Goal: Information Seeking & Learning: Learn about a topic

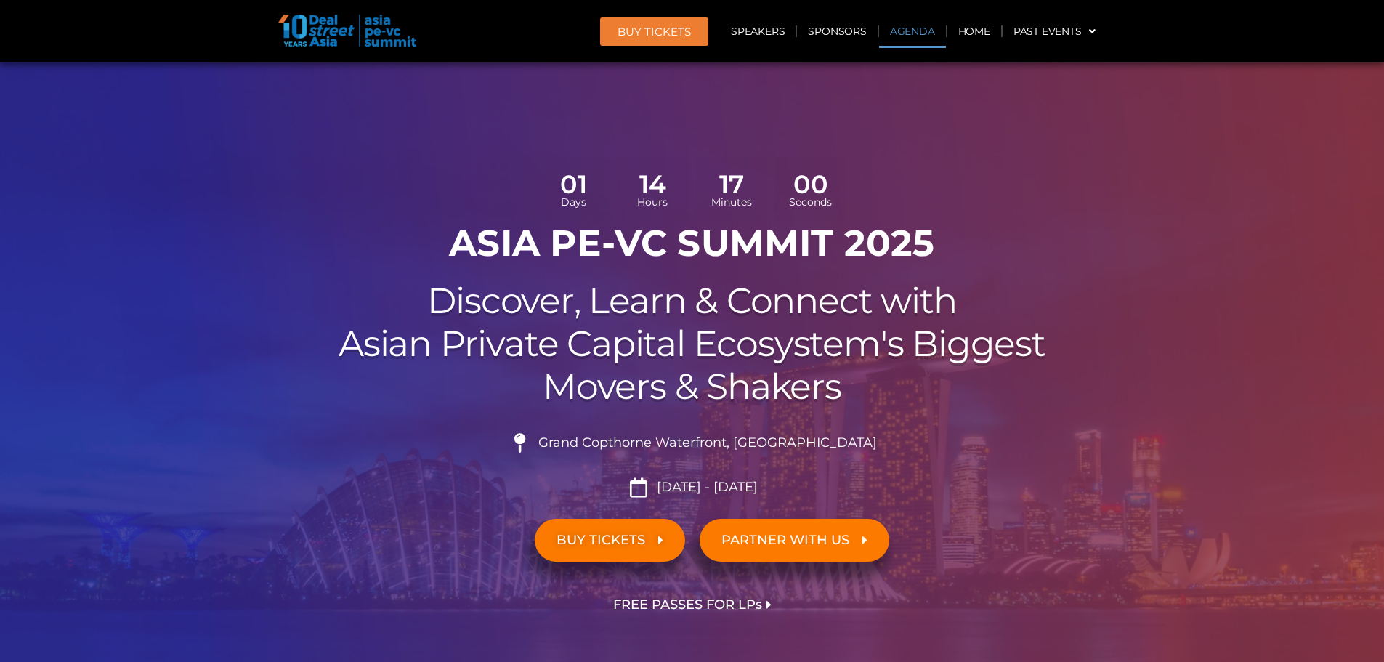
scroll to position [775, 0]
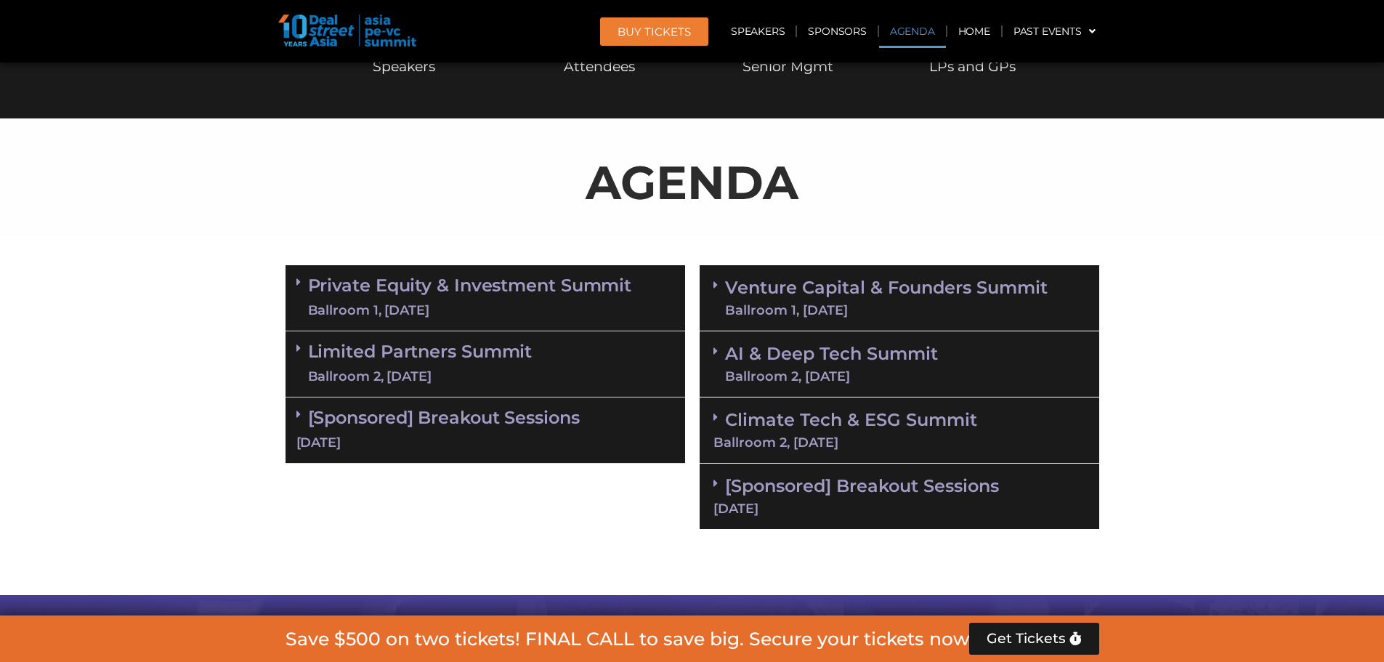
click at [762, 288] on link "Venture Capital & Founders​ Summit Ballroom 1, [DATE]" at bounding box center [886, 298] width 323 height 38
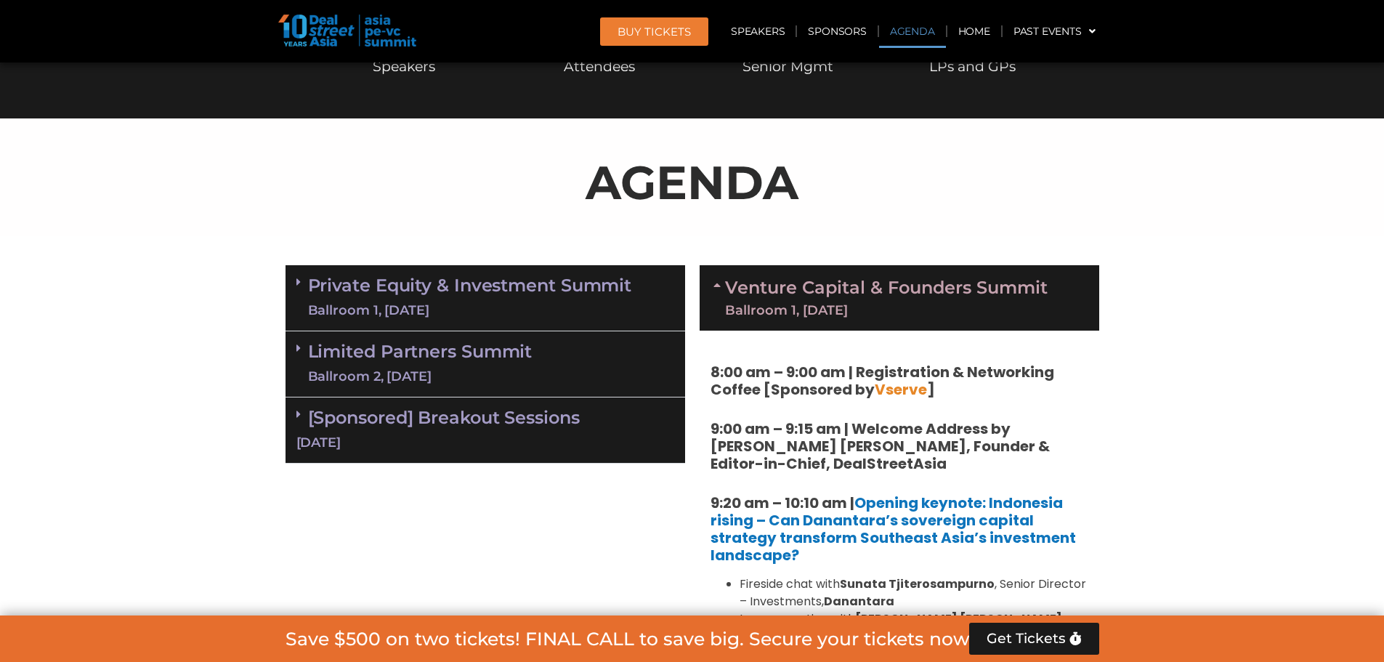
click at [764, 284] on link "Venture Capital & Founders​ Summit Ballroom 1, [DATE]" at bounding box center [886, 298] width 323 height 38
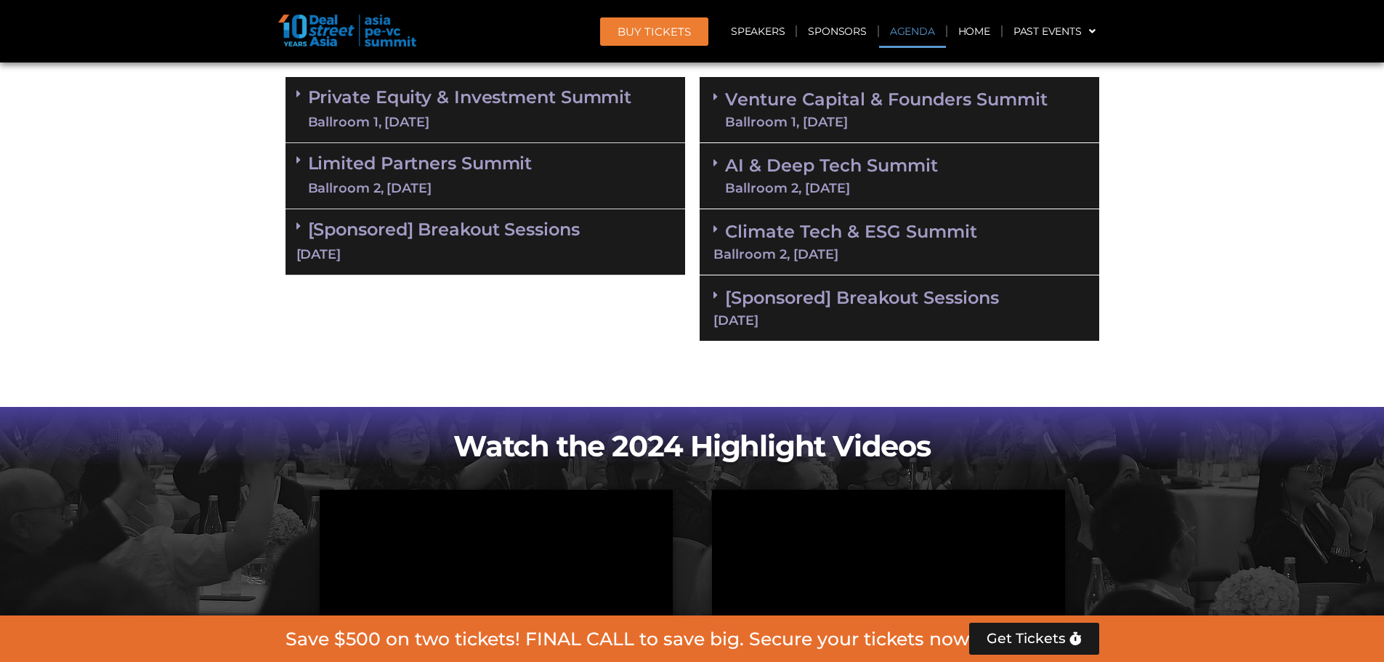
scroll to position [968, 0]
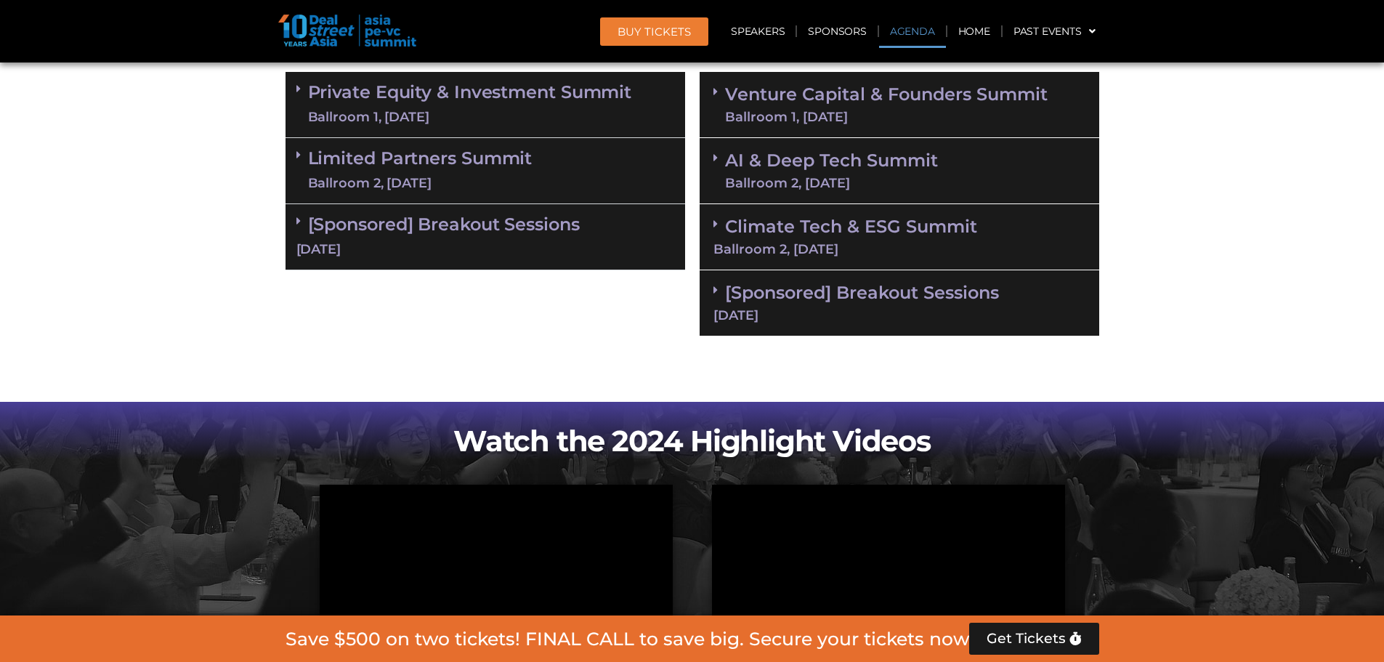
click at [774, 322] on div "[Sponsored] Breakout Sessions [DATE]" at bounding box center [900, 303] width 400 height 66
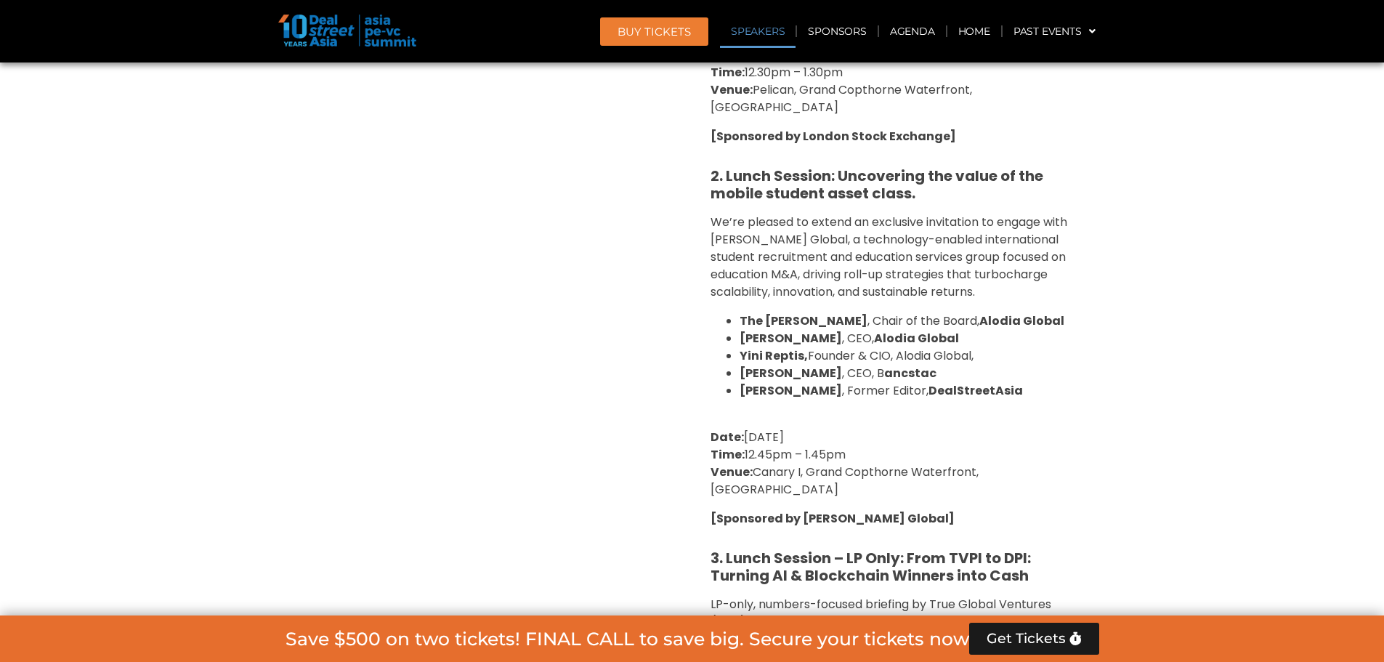
scroll to position [2131, 0]
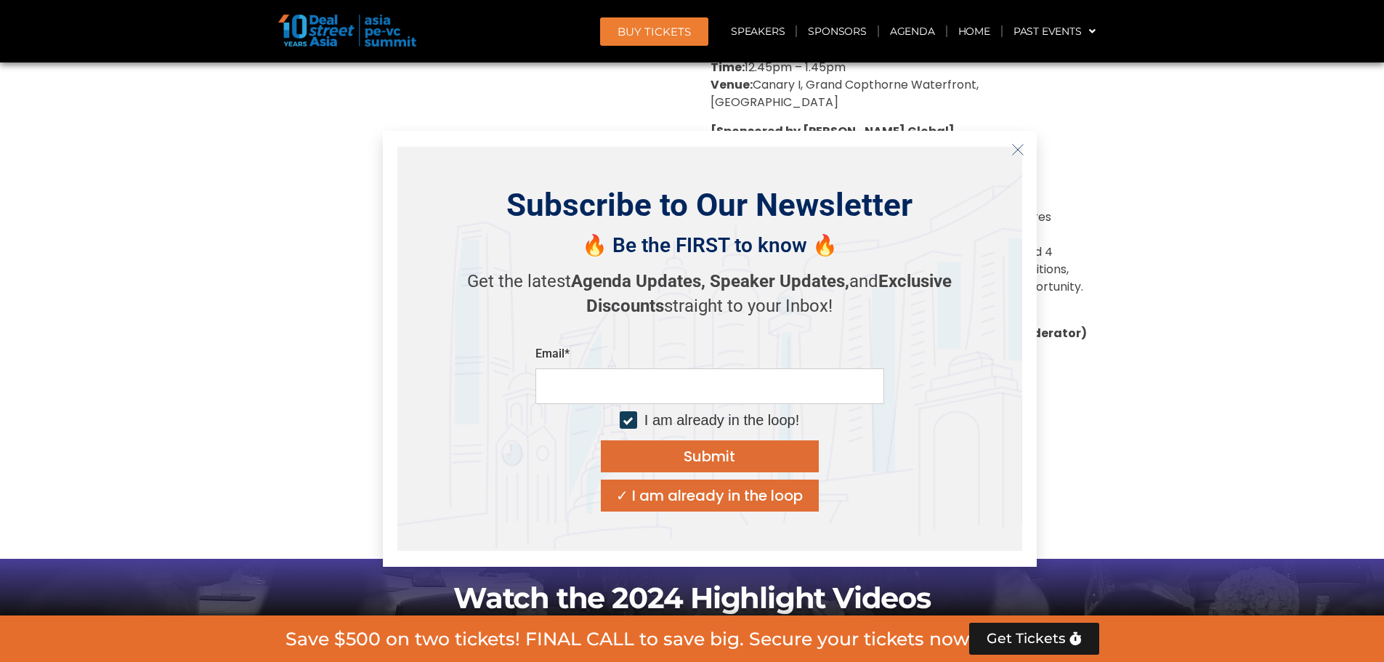
drag, startPoint x: 382, startPoint y: 293, endPoint x: 517, endPoint y: 263, distance: 138.5
click at [383, 293] on div "Subscribe to Our Newsletter 🔥 Be the FIRST to know 🔥 Get the latest Agenda Upda…" at bounding box center [710, 349] width 654 height 436
click at [1014, 145] on icon "Close" at bounding box center [1017, 149] width 13 height 13
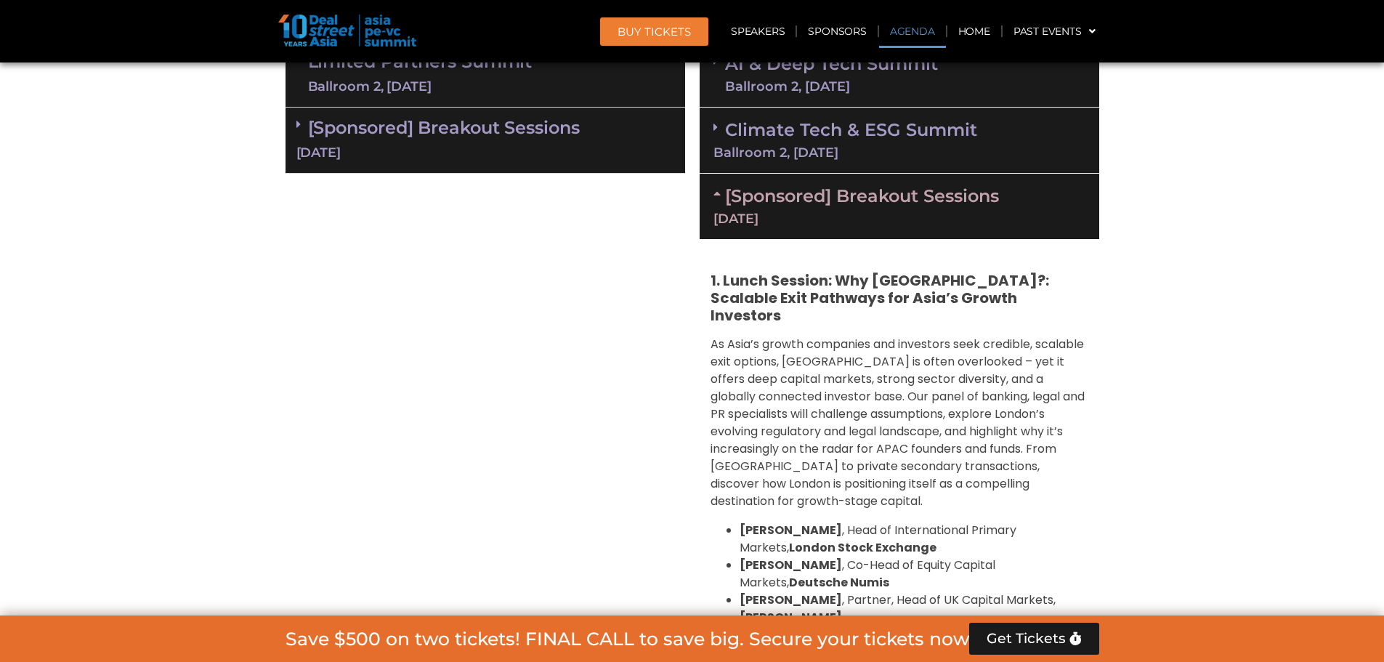
scroll to position [788, 0]
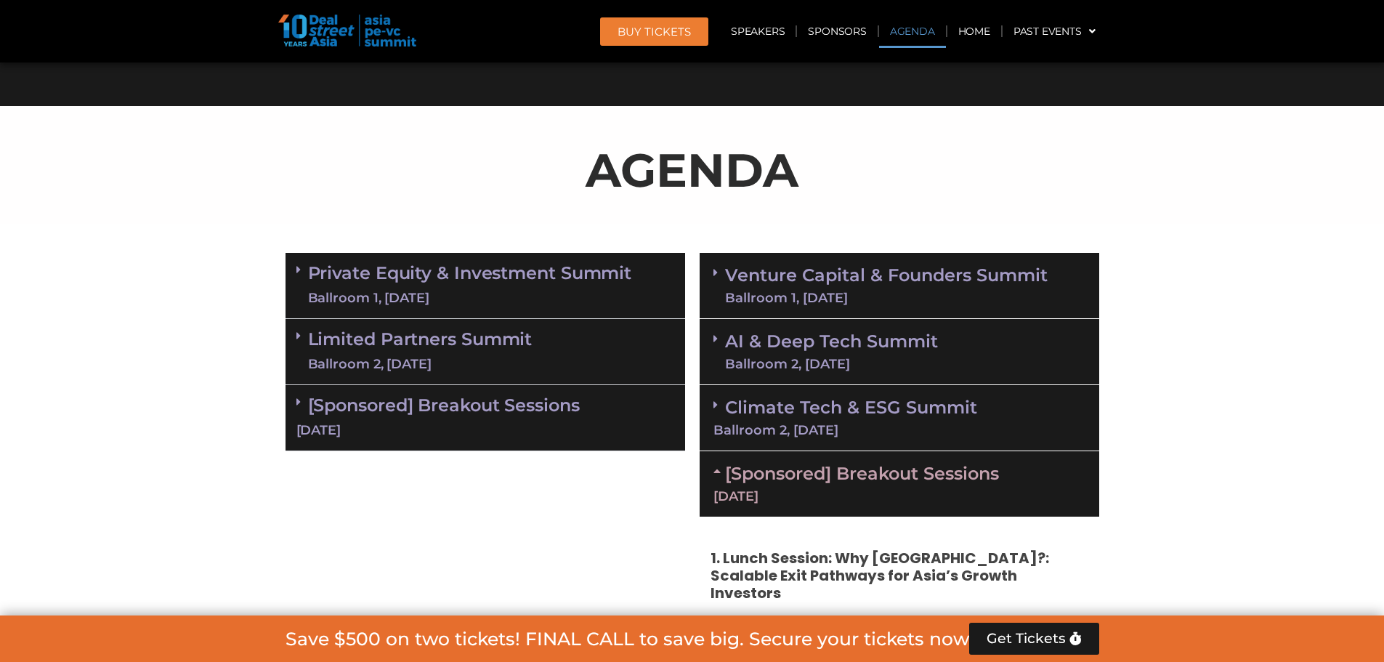
click at [584, 405] on div "[Sponsored] Breakout Sessions [DATE]" at bounding box center [486, 418] width 400 height 66
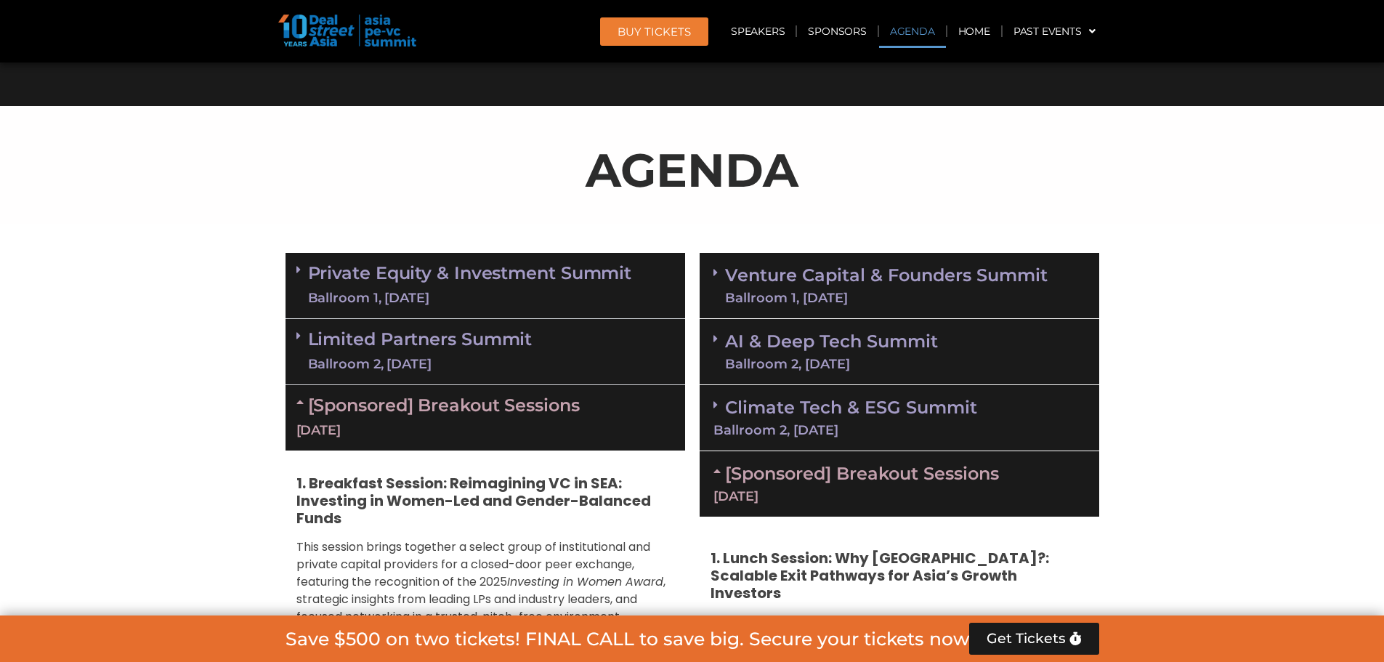
click at [578, 355] on div "Limited Partners [GEOGRAPHIC_DATA] 2, [DATE]" at bounding box center [486, 352] width 400 height 66
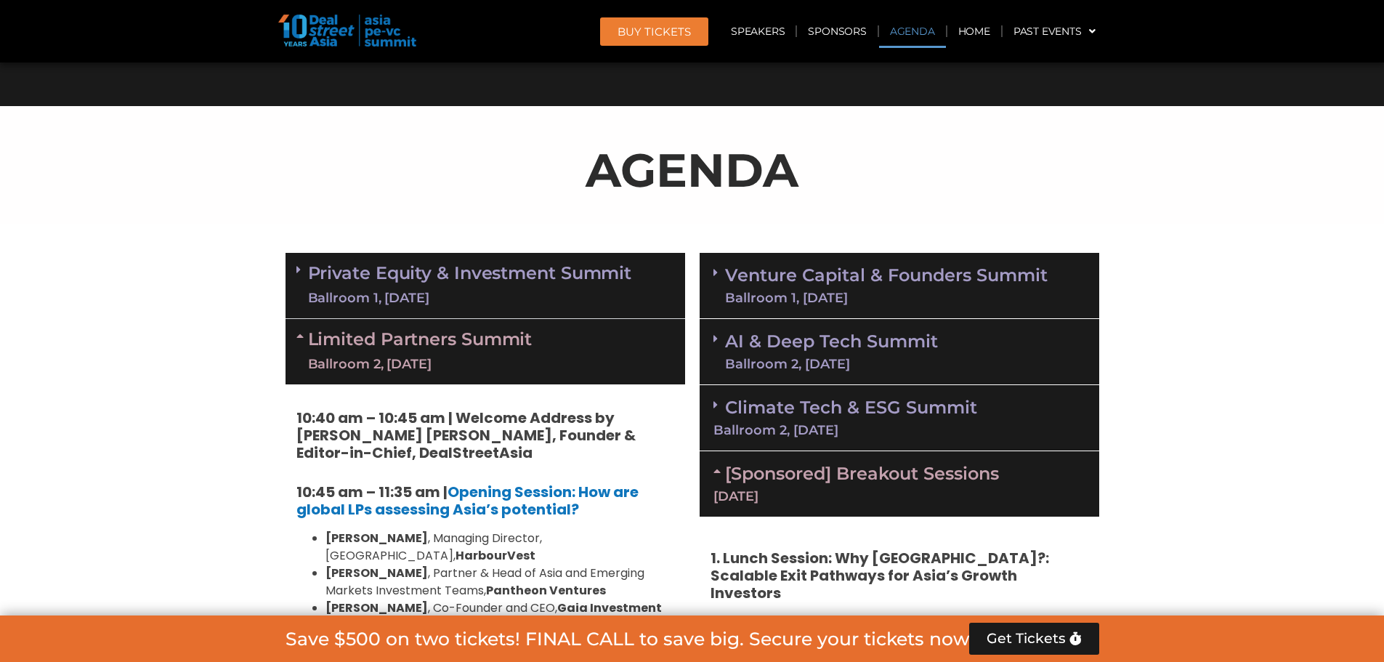
click at [555, 289] on div "Ballroom 1, [DATE]" at bounding box center [470, 298] width 324 height 18
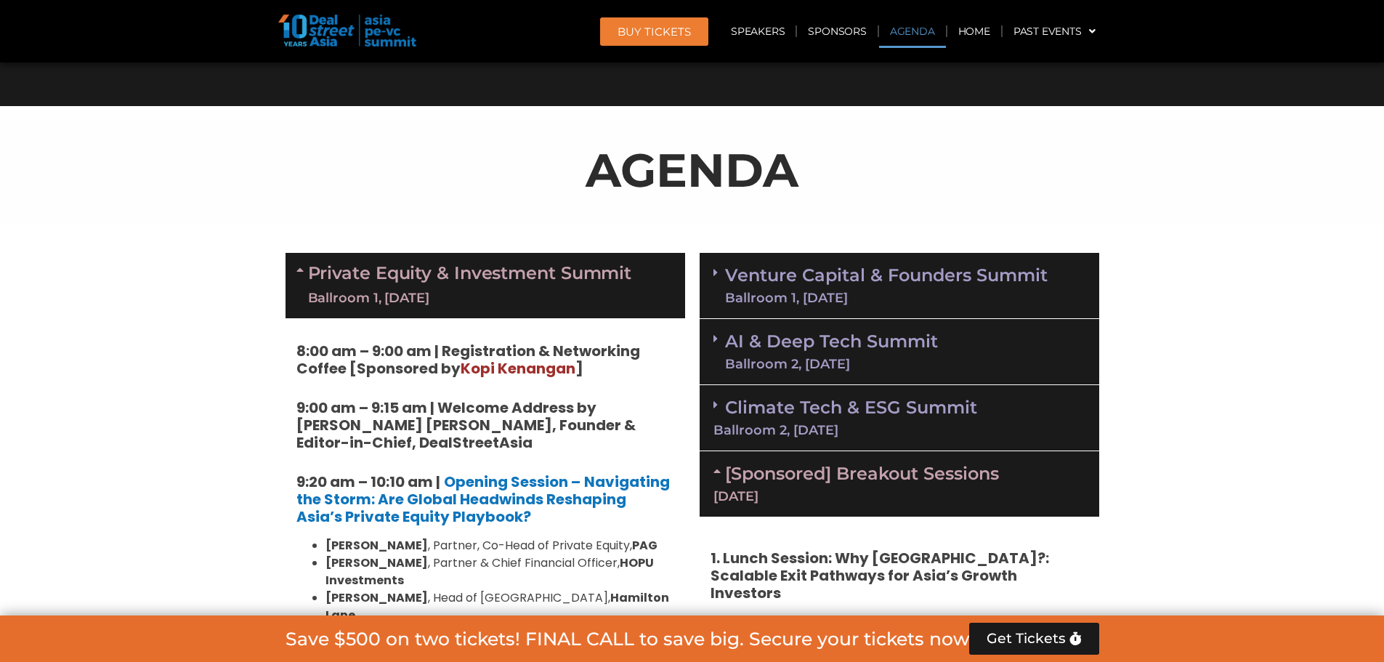
click at [791, 294] on div "Ballroom 1, [DATE]" at bounding box center [886, 297] width 323 height 13
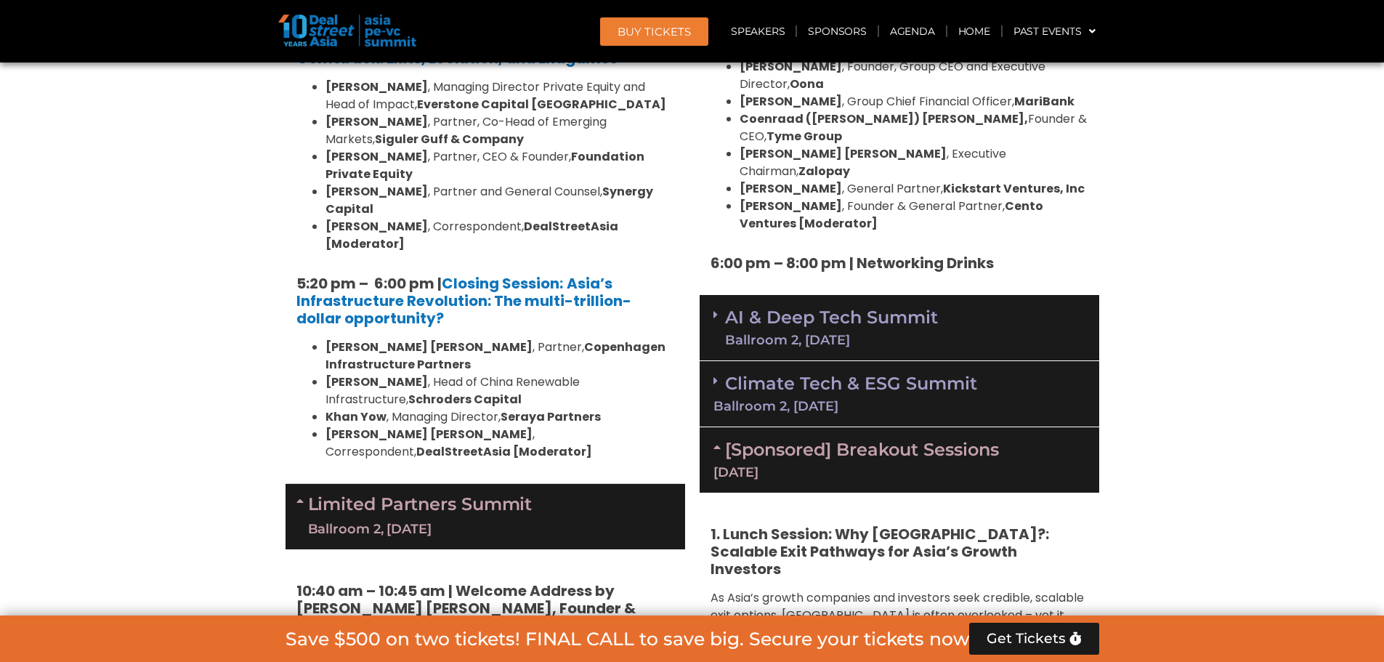
scroll to position [2919, 0]
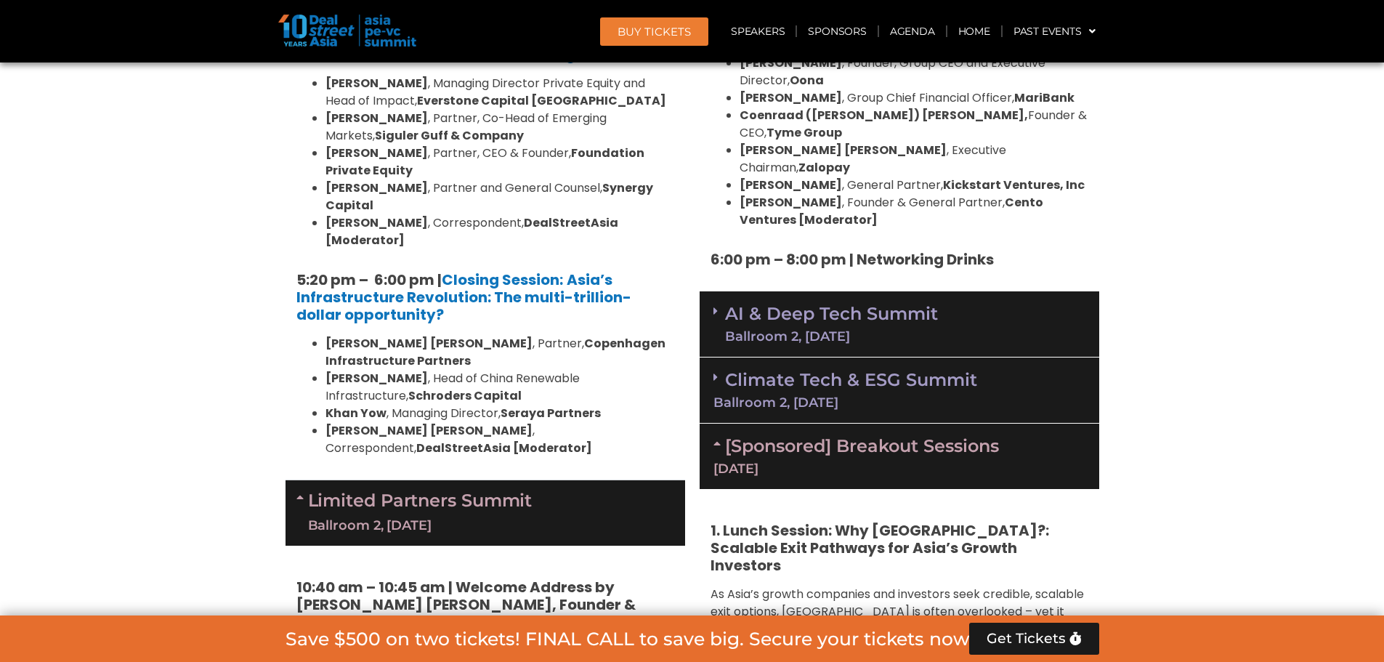
click at [817, 330] on div "Ballroom 2, [DATE]" at bounding box center [831, 336] width 213 height 13
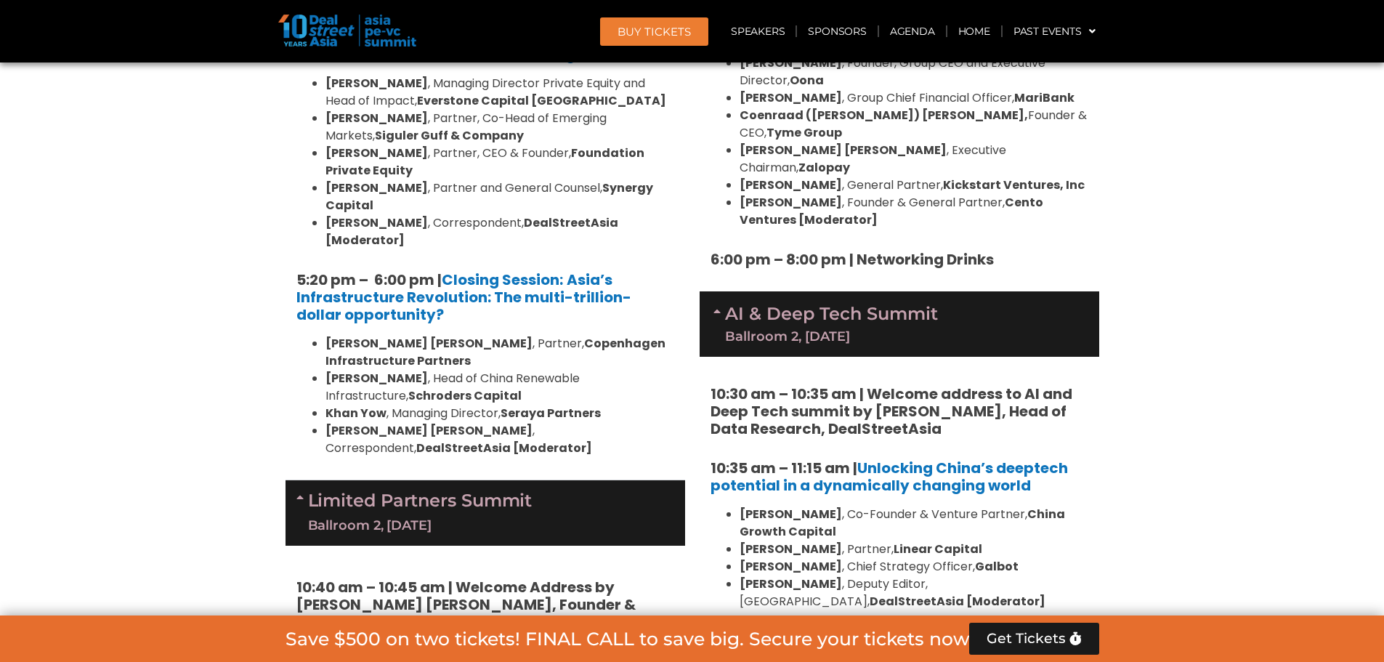
click at [825, 357] on div "10:30 am – 10:35 am | Welcome address to AI and Deep Tech summit by [PERSON_NAM…" at bounding box center [900, 559] width 400 height 404
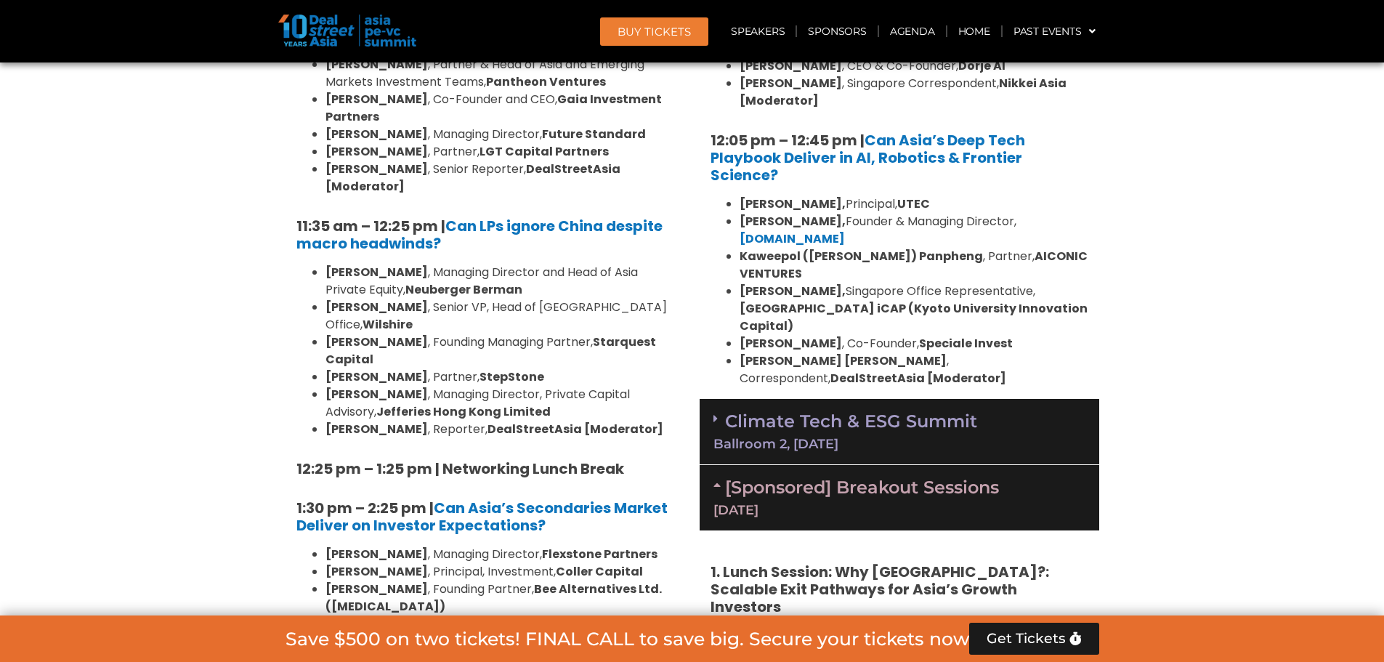
click at [806, 410] on link "Climate Tech & ESG Summit Ballroom 2, [DATE]" at bounding box center [899, 430] width 372 height 40
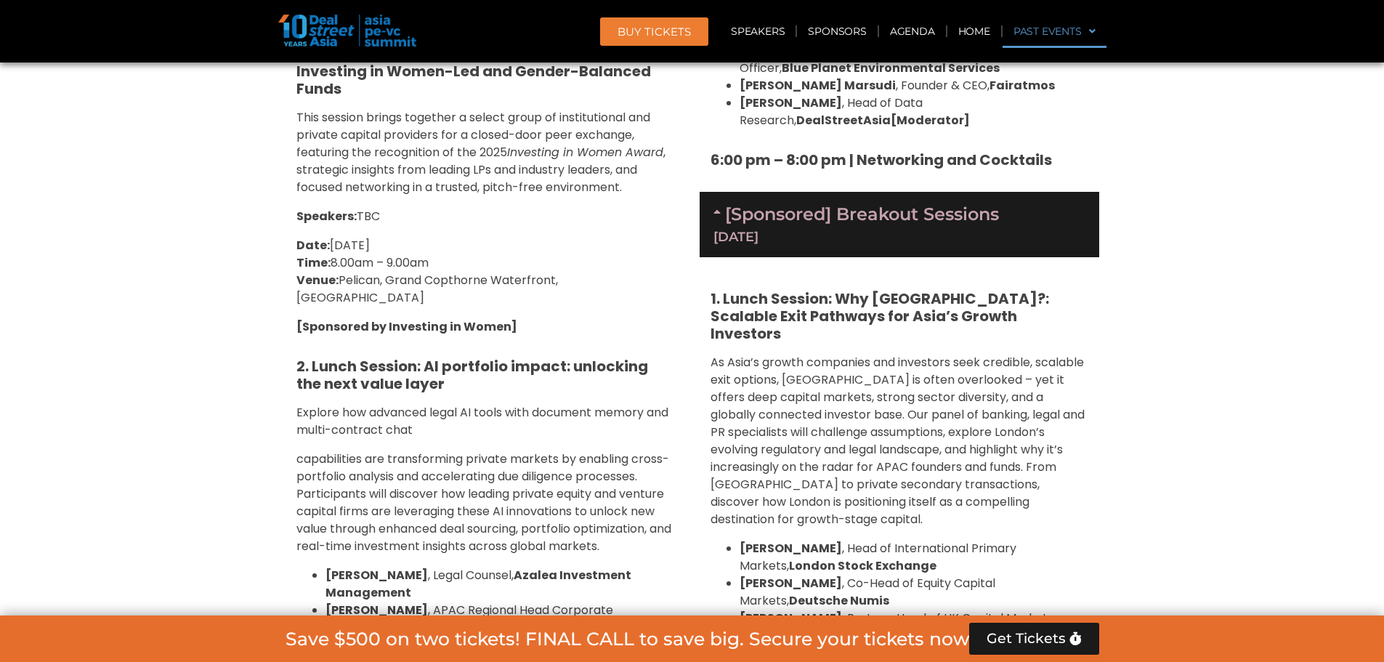
scroll to position [2478, 0]
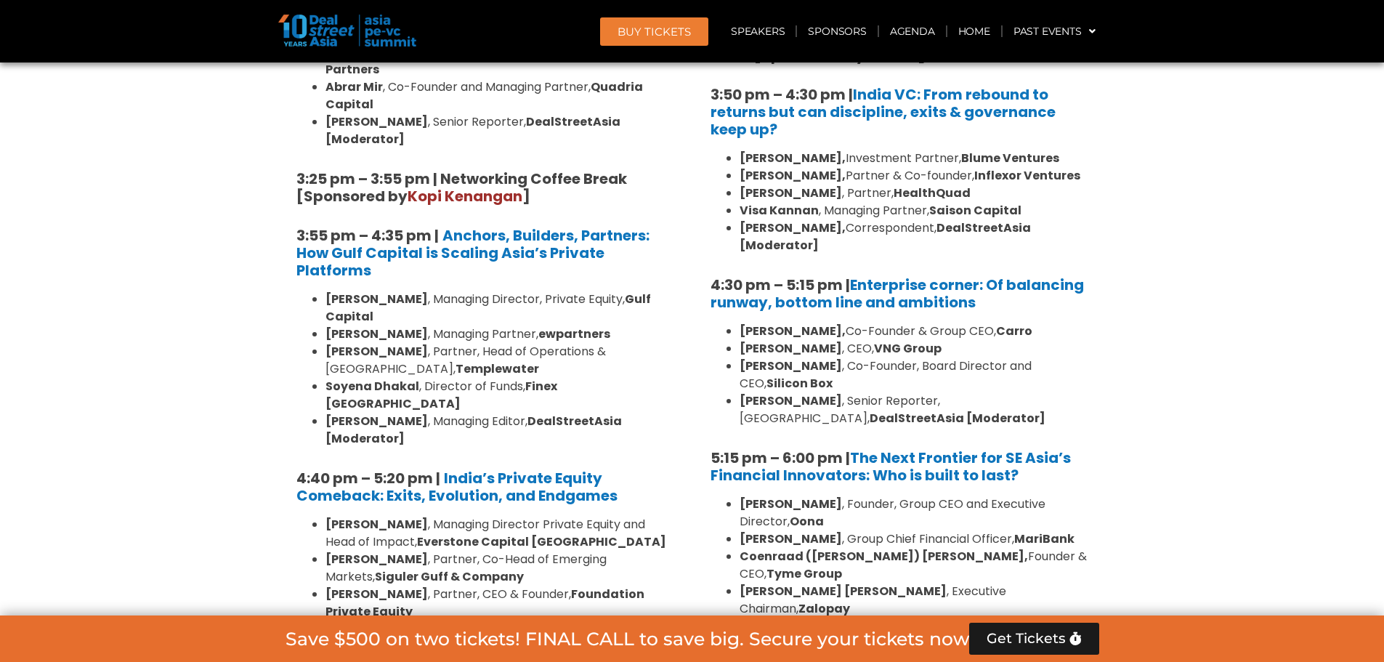
click at [750, 392] on b "[PERSON_NAME]" at bounding box center [791, 400] width 102 height 17
drag, startPoint x: 742, startPoint y: 331, endPoint x: 777, endPoint y: 331, distance: 34.9
click at [777, 392] on b "[PERSON_NAME]" at bounding box center [791, 400] width 102 height 17
drag, startPoint x: 740, startPoint y: 328, endPoint x: 859, endPoint y: 330, distance: 119.2
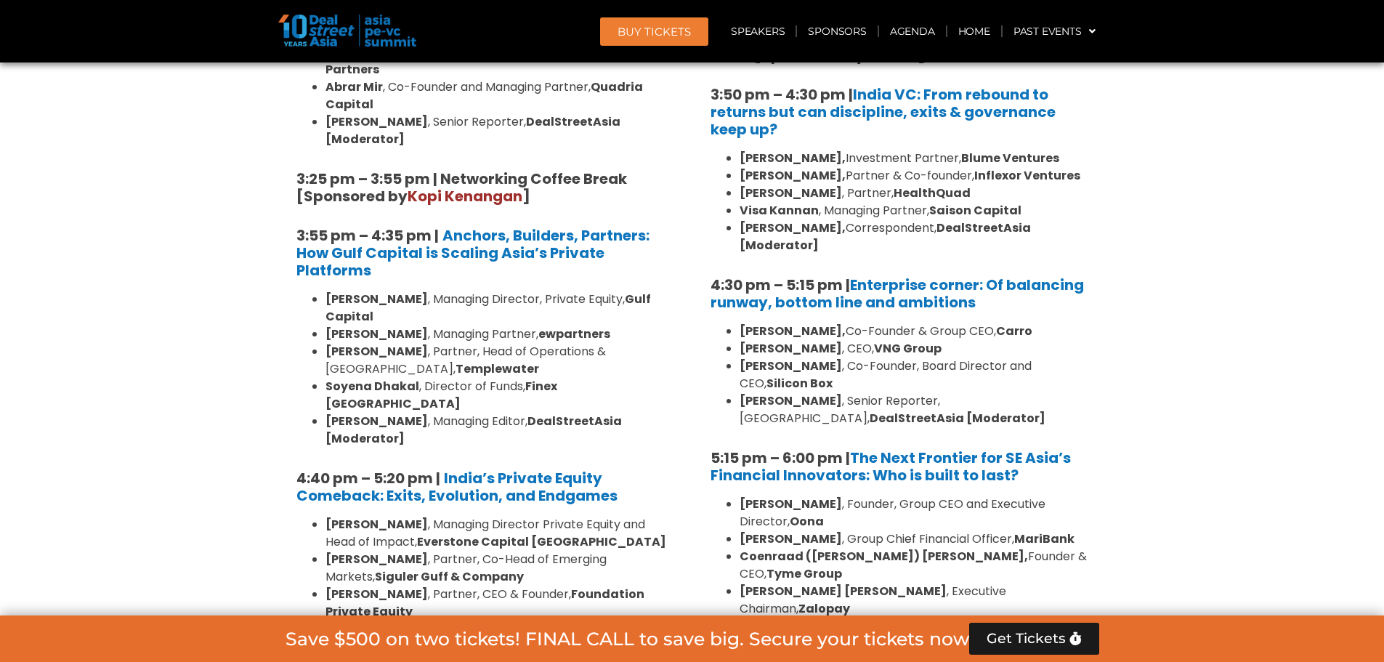
click at [842, 392] on b "[PERSON_NAME]" at bounding box center [791, 400] width 102 height 17
copy b "[PERSON_NAME]"
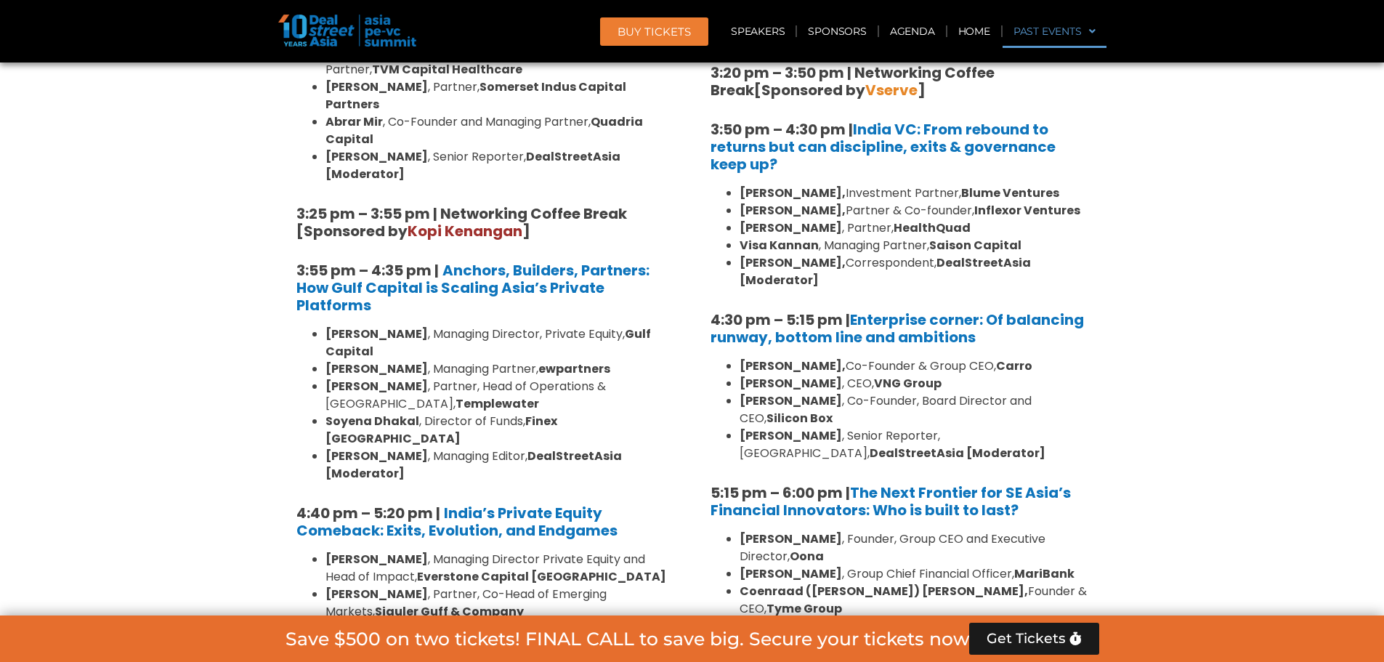
scroll to position [10758, 0]
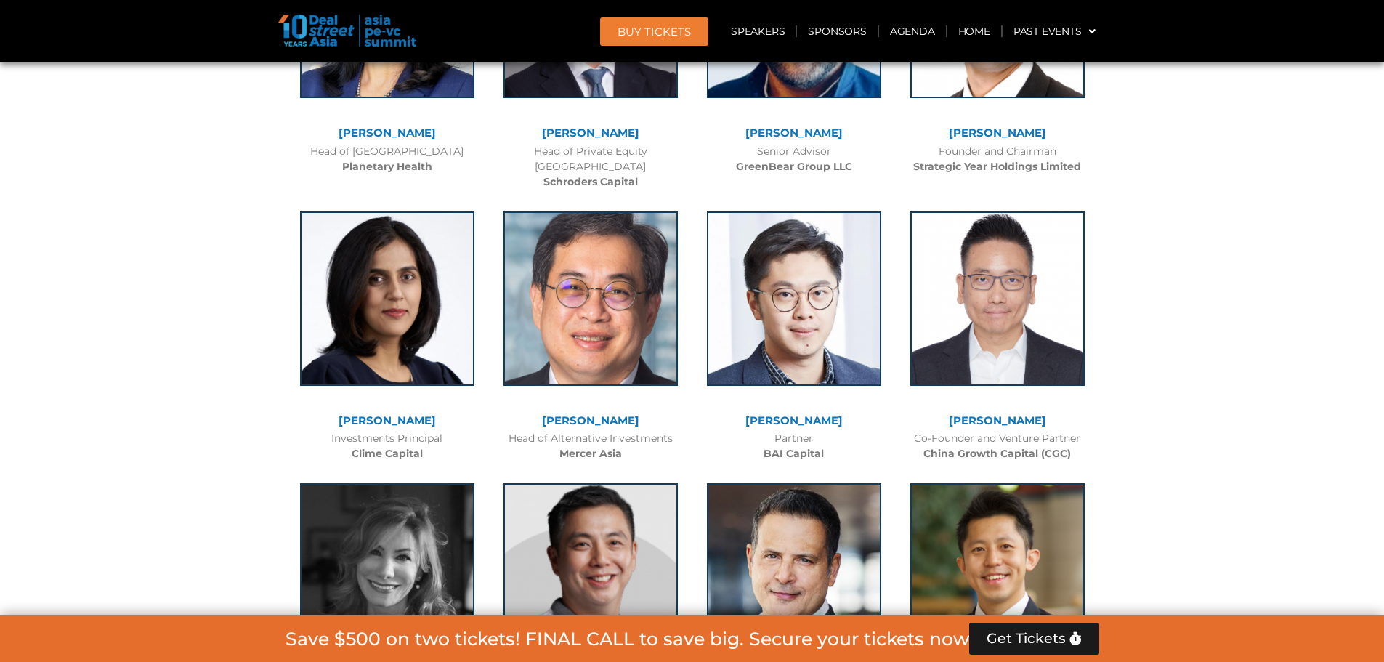
drag, startPoint x: 604, startPoint y: 345, endPoint x: 580, endPoint y: 353, distance: 26.0
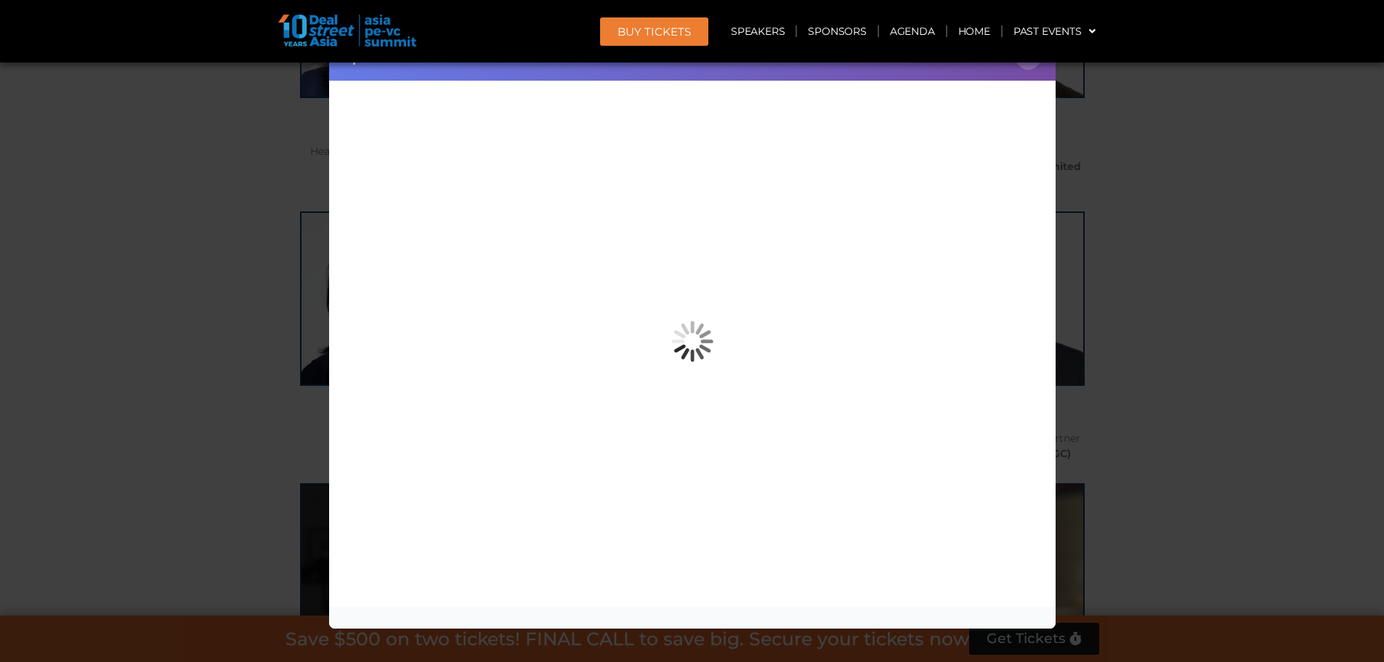
copy div "CEO"
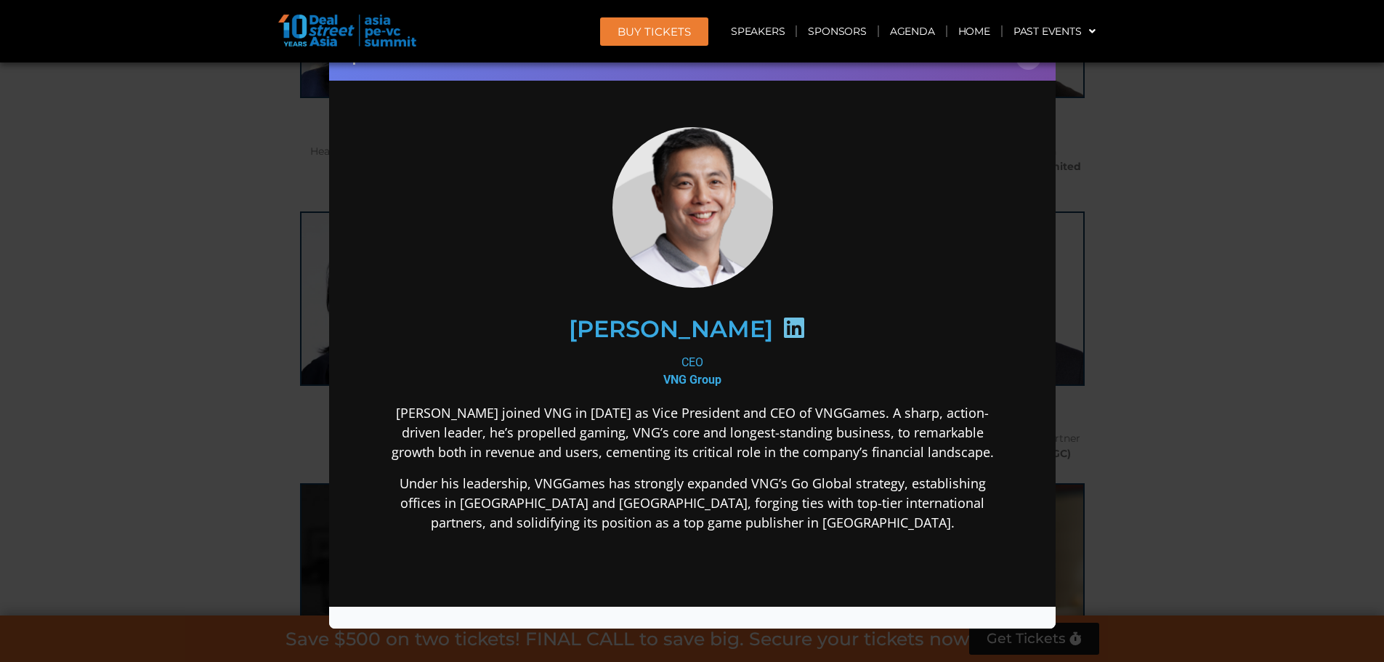
scroll to position [0, 0]
click at [1131, 341] on div "Speaker Profile ×" at bounding box center [692, 331] width 1384 height 662
